Goal: Navigation & Orientation: Find specific page/section

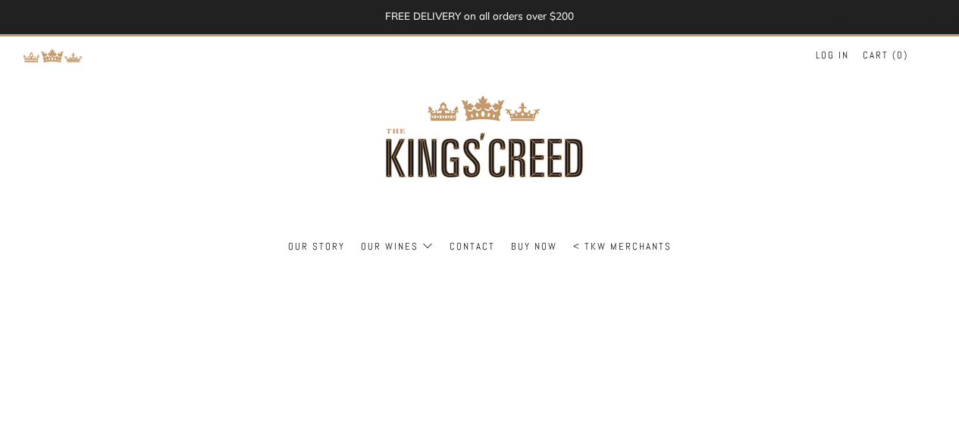
select select
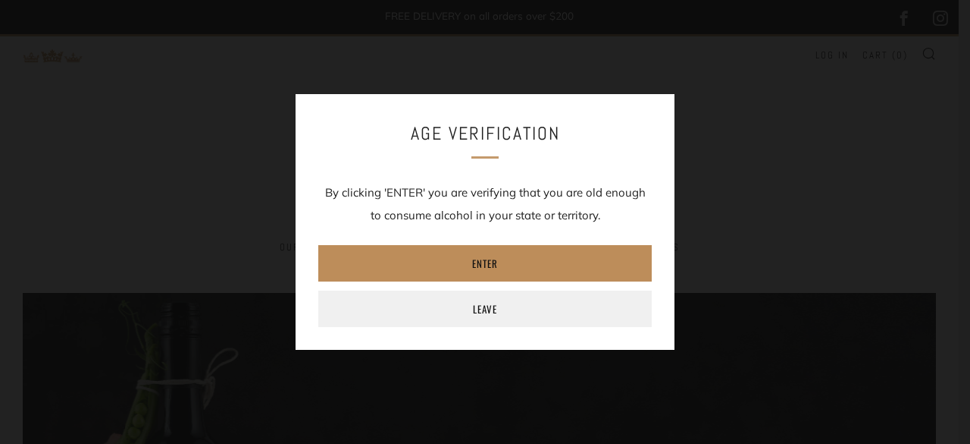
click at [503, 262] on link "Enter" at bounding box center [485, 263] width 334 height 36
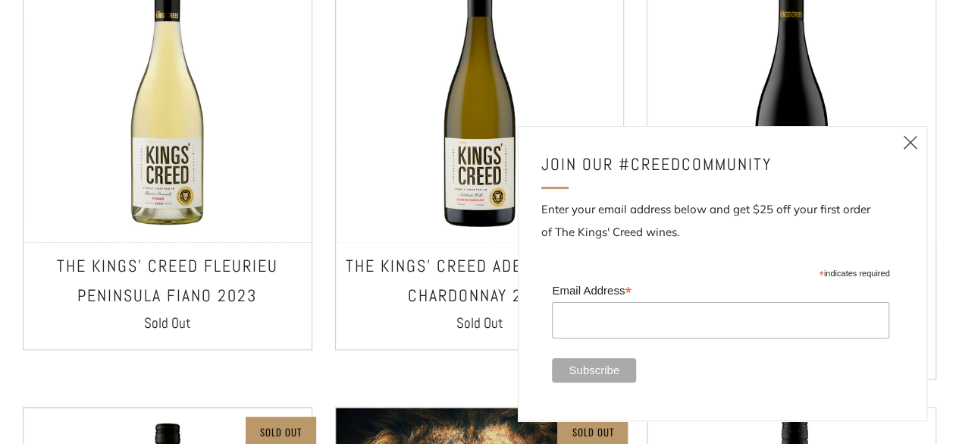
scroll to position [939, 0]
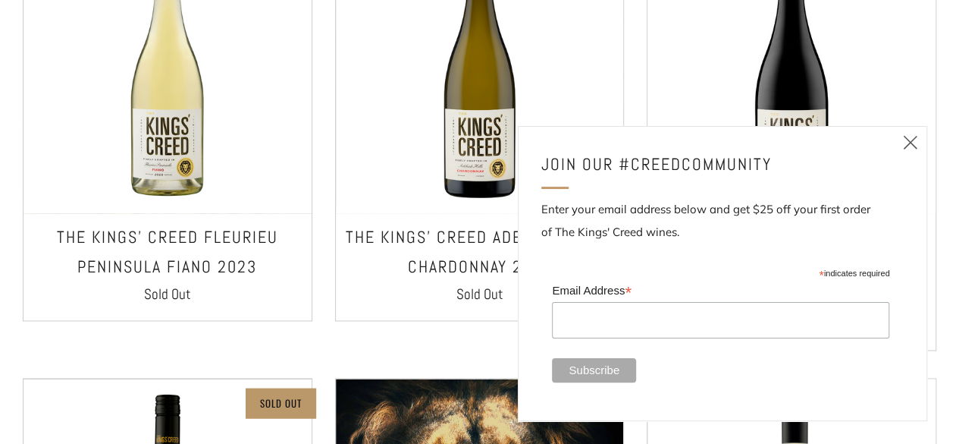
click at [921, 143] on link "Close (esc)" at bounding box center [911, 143] width 32 height 32
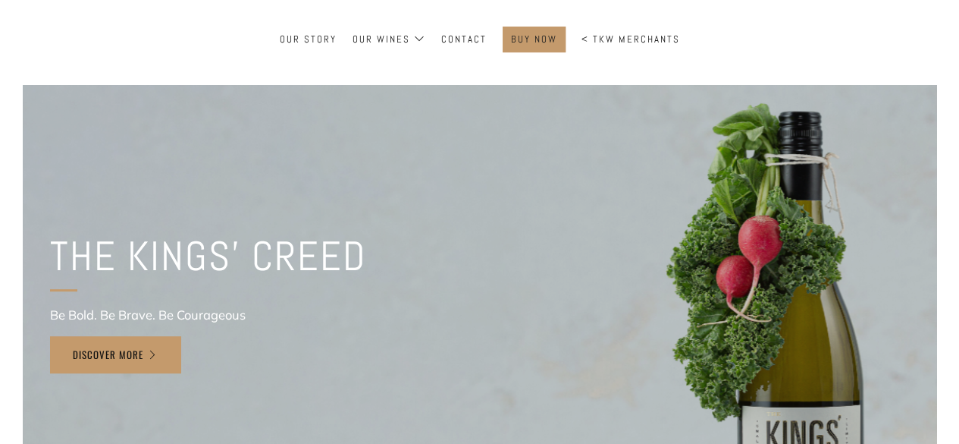
scroll to position [115, 0]
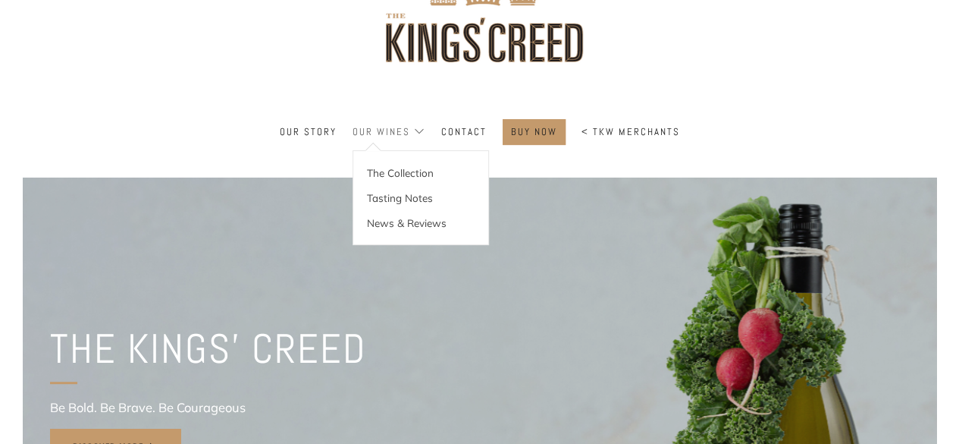
click at [406, 128] on link "Our Wines" at bounding box center [389, 132] width 73 height 24
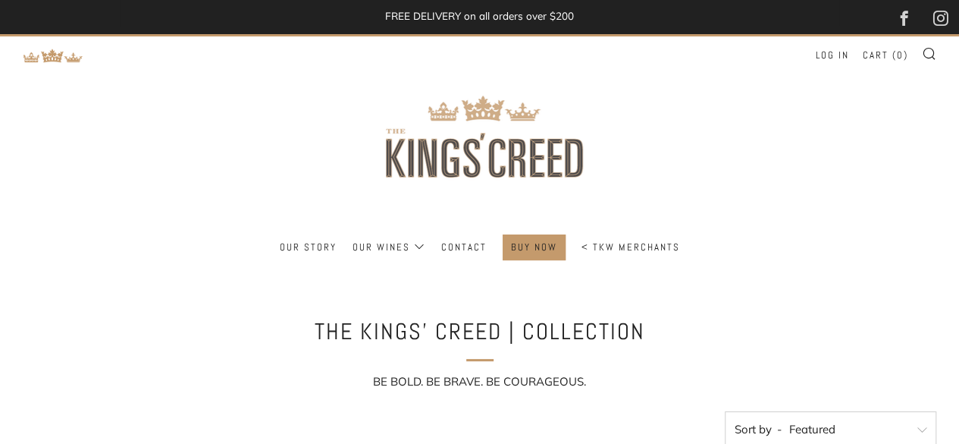
click at [450, 157] on img at bounding box center [479, 135] width 273 height 198
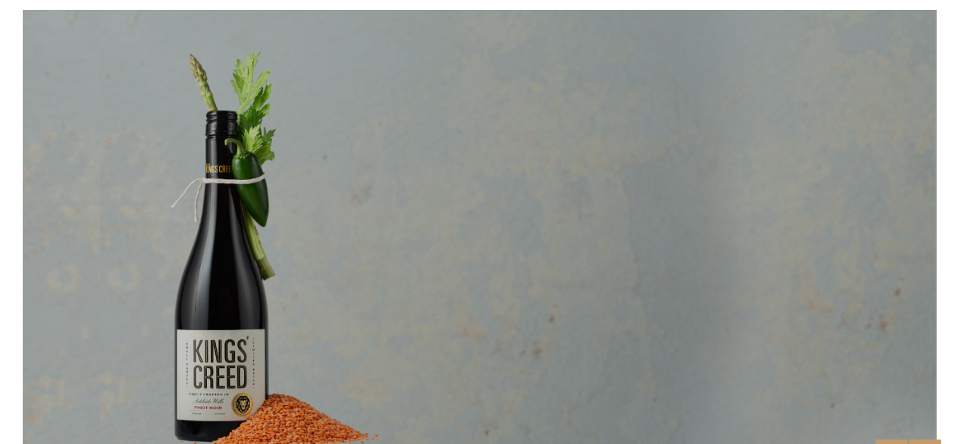
scroll to position [227, 0]
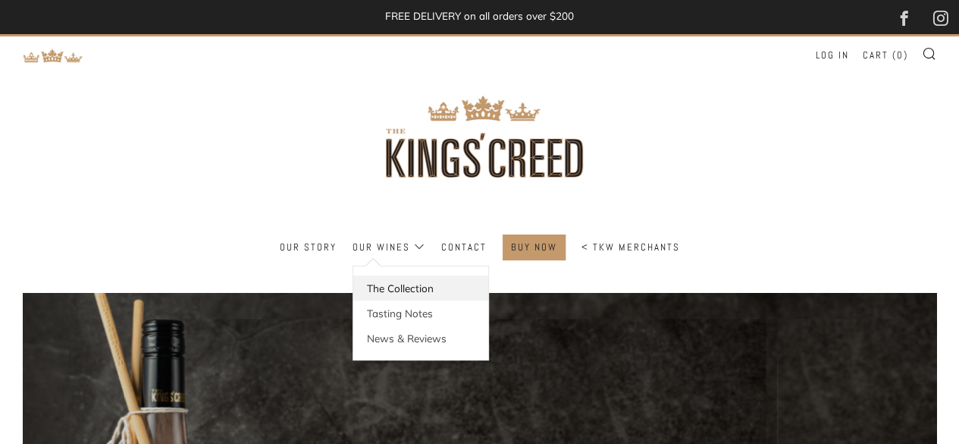
click at [387, 281] on link "The Collection" at bounding box center [420, 287] width 135 height 25
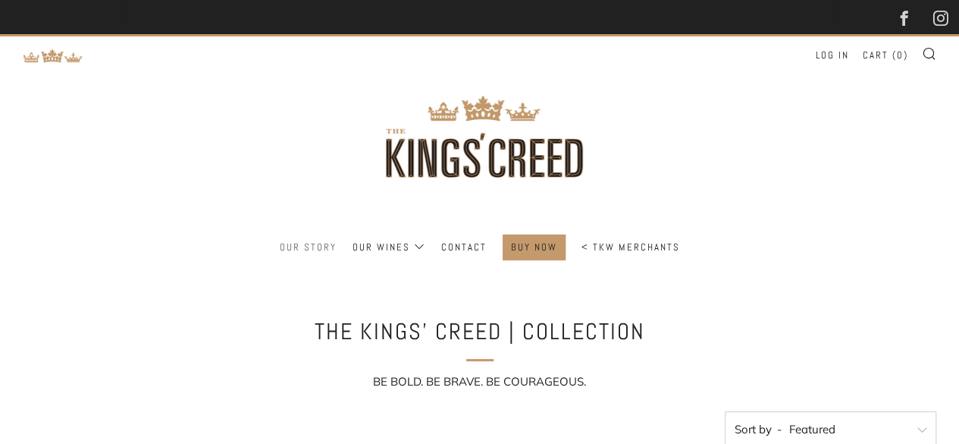
click at [287, 246] on link "Our Story" at bounding box center [308, 247] width 57 height 24
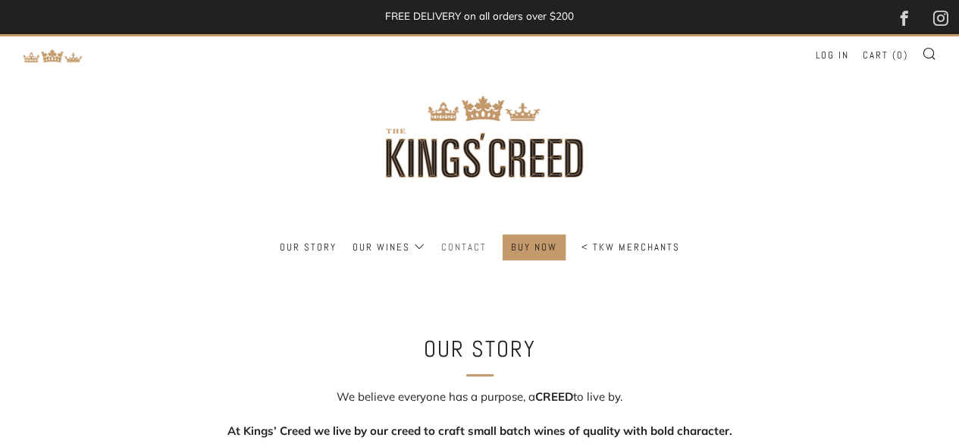
click at [476, 248] on link "Contact" at bounding box center [463, 247] width 45 height 24
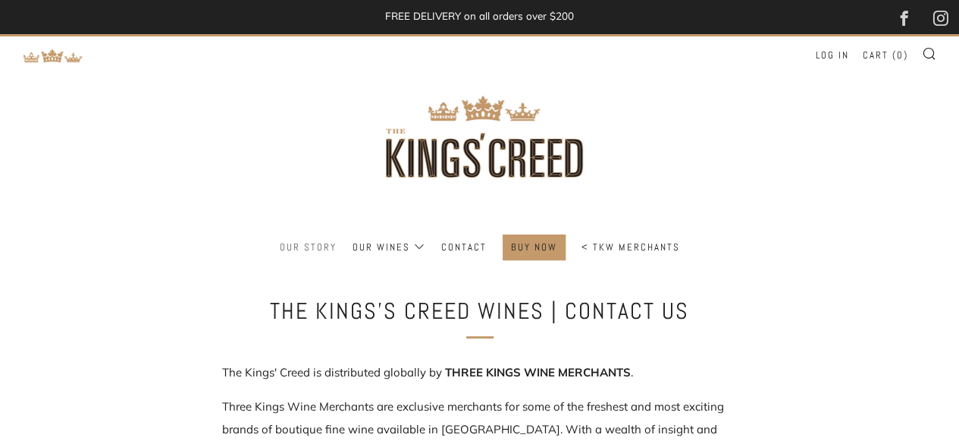
click at [301, 249] on link "Our Story" at bounding box center [308, 247] width 57 height 24
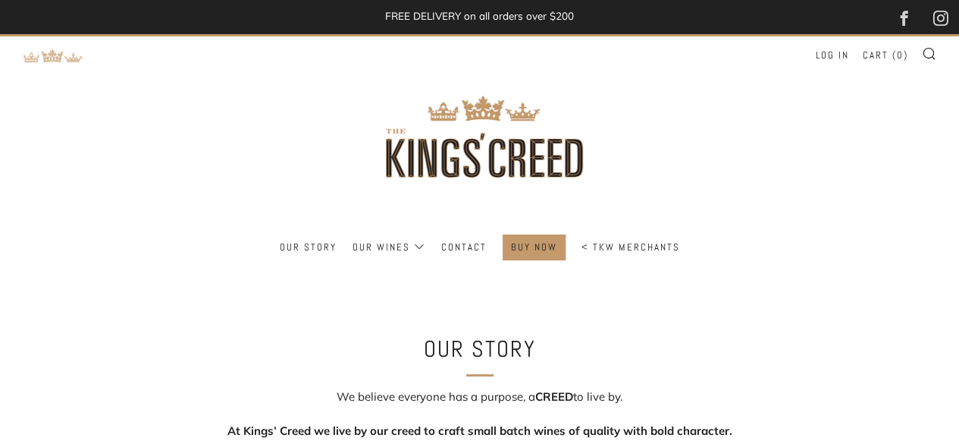
click at [61, 63] on img at bounding box center [53, 56] width 61 height 14
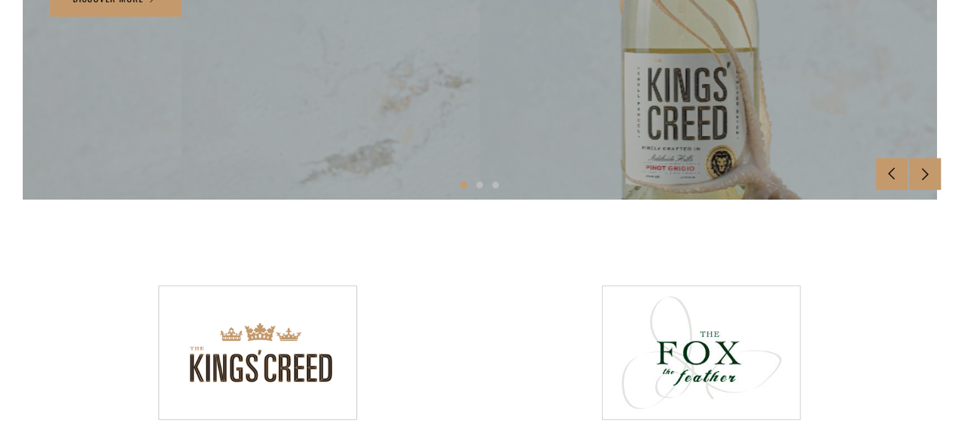
scroll to position [607, 0]
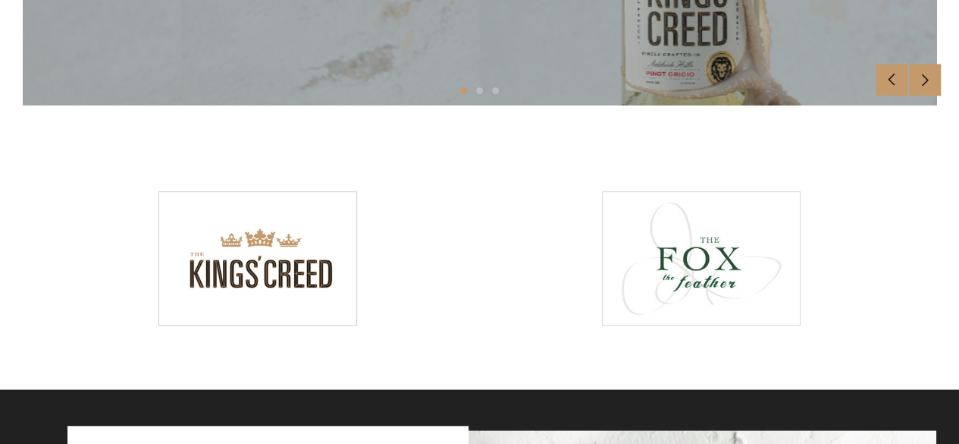
click at [717, 257] on div at bounding box center [702, 258] width 198 height 133
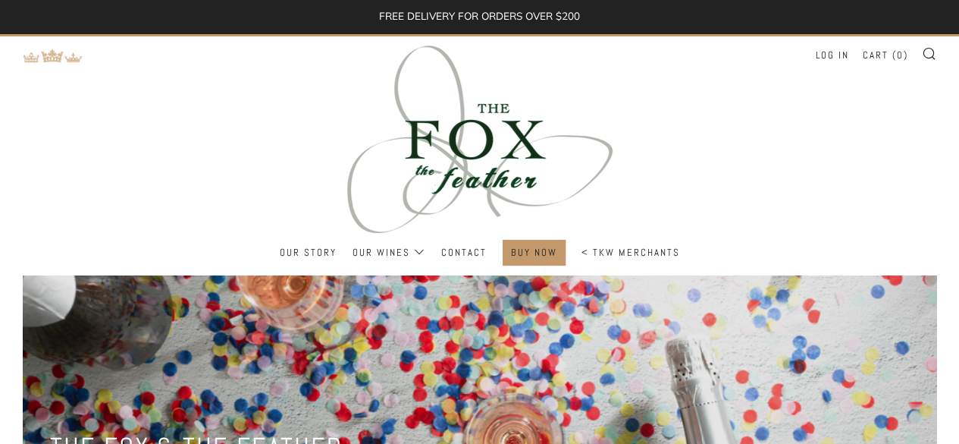
click at [55, 60] on img at bounding box center [53, 56] width 61 height 14
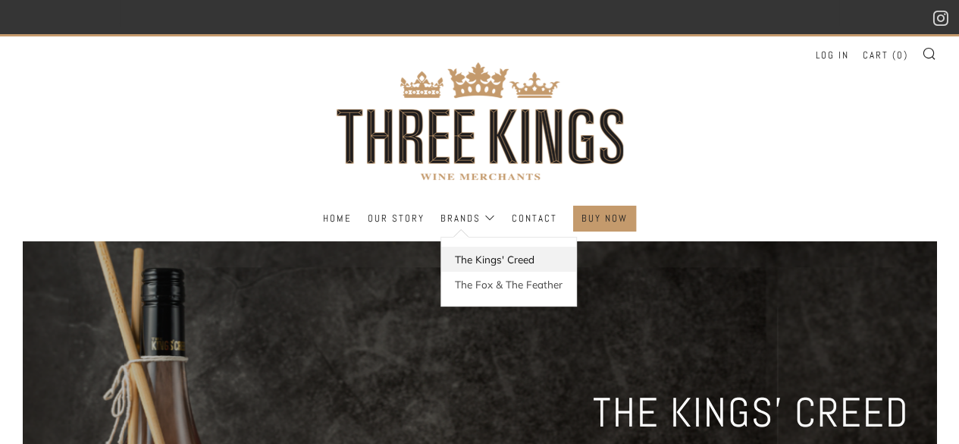
click at [493, 259] on link "The Kings' Creed" at bounding box center [508, 258] width 135 height 25
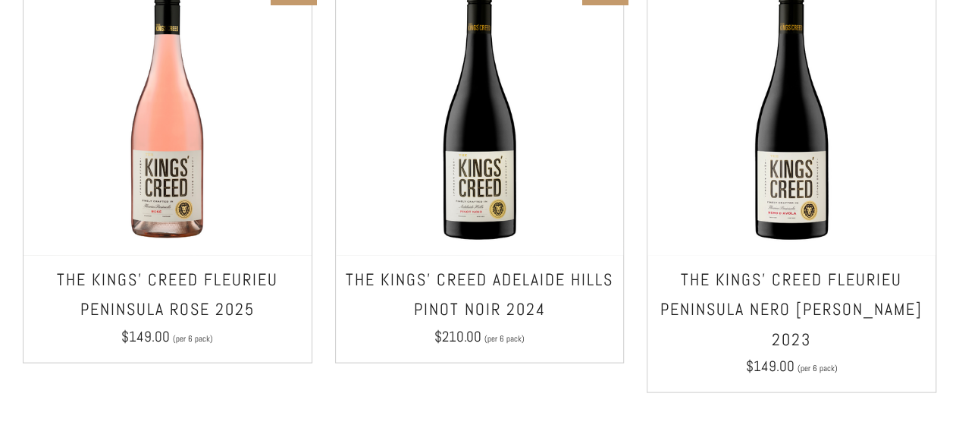
scroll to position [1289, 0]
